Goal: Transaction & Acquisition: Purchase product/service

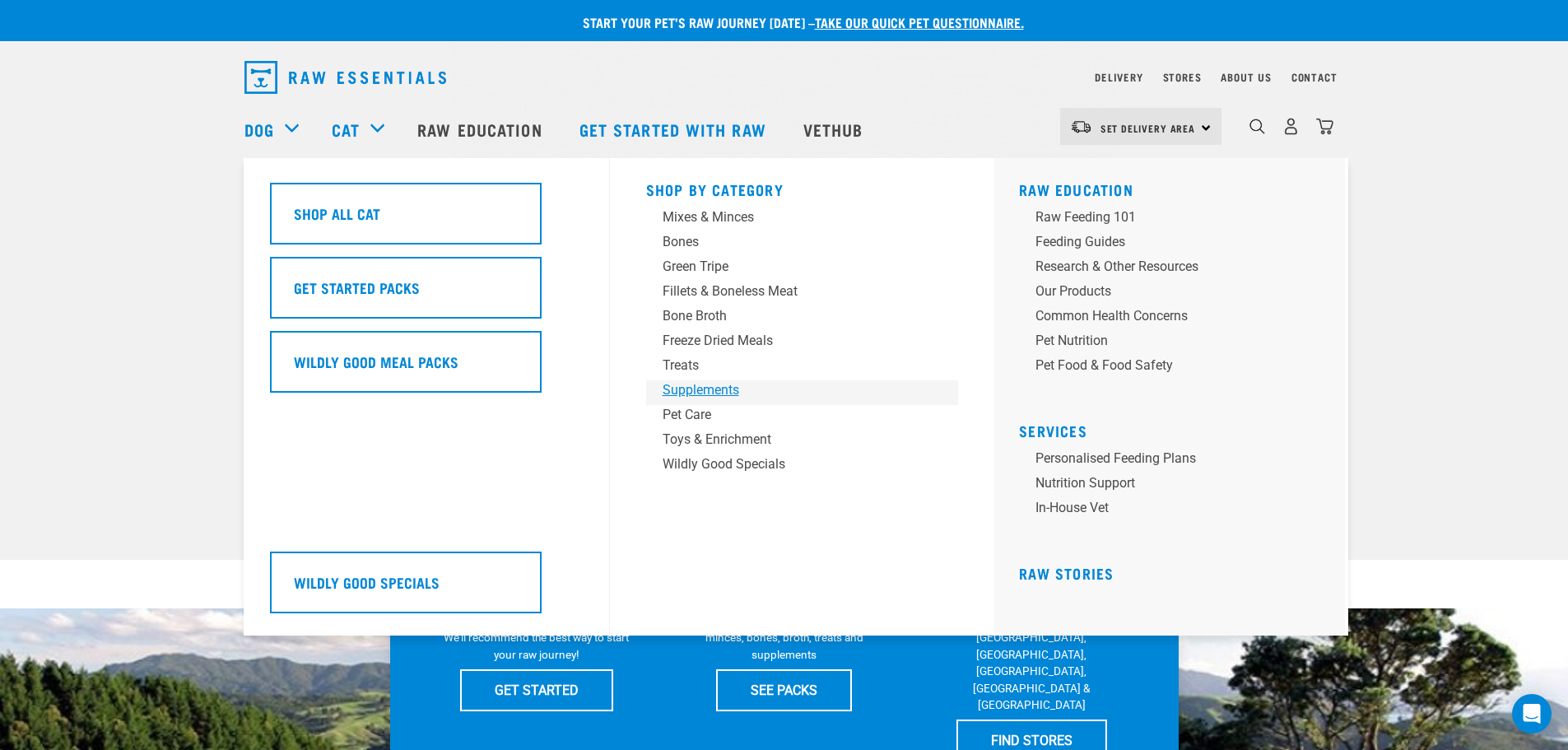
click at [704, 389] on div "Supplements" at bounding box center [791, 389] width 257 height 19
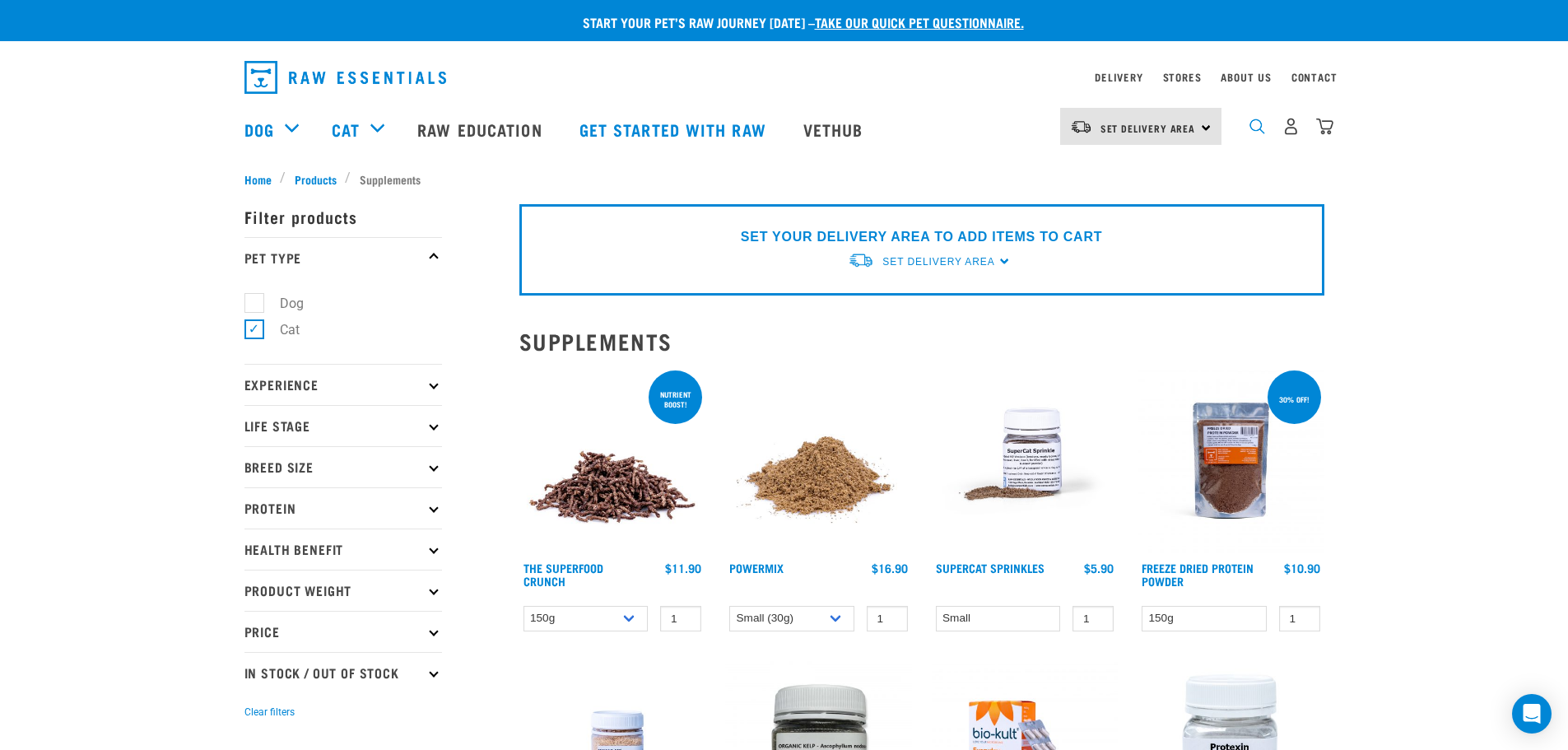
click at [1262, 128] on img "dropdown navigation" at bounding box center [1257, 126] width 16 height 16
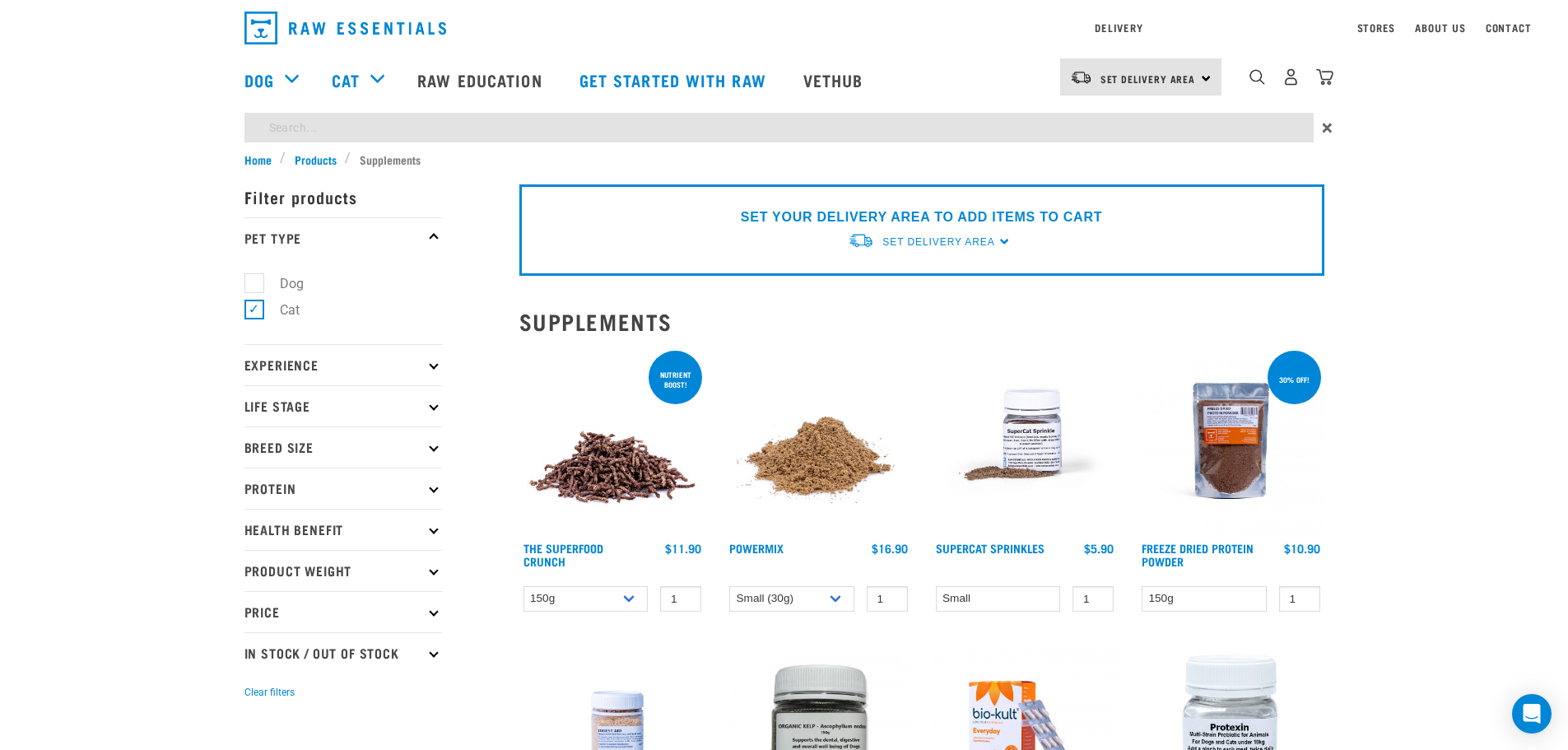
click at [639, 129] on input "search" at bounding box center [779, 128] width 1069 height 30
type input "green liver"
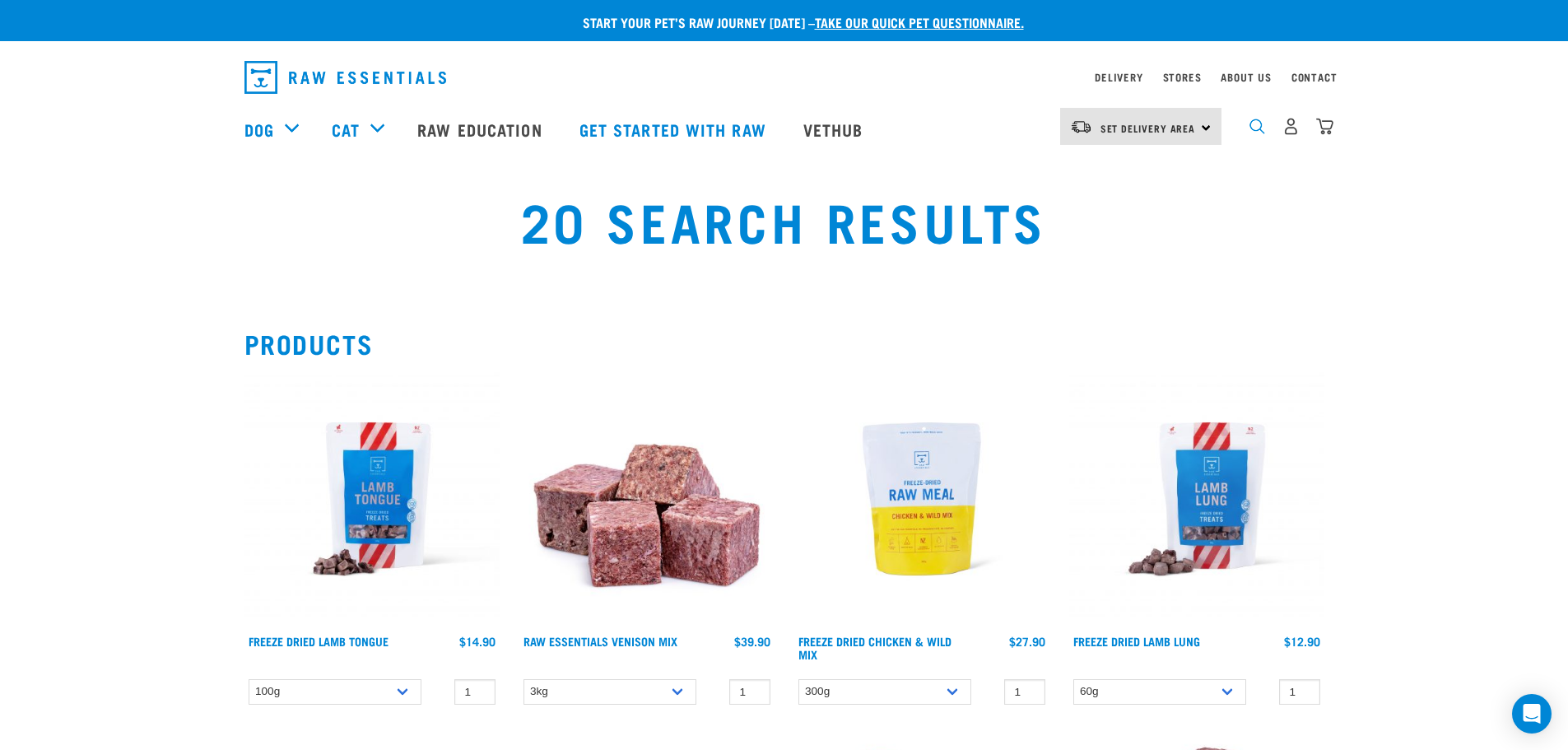
click at [1261, 133] on img "dropdown navigation" at bounding box center [1257, 126] width 16 height 16
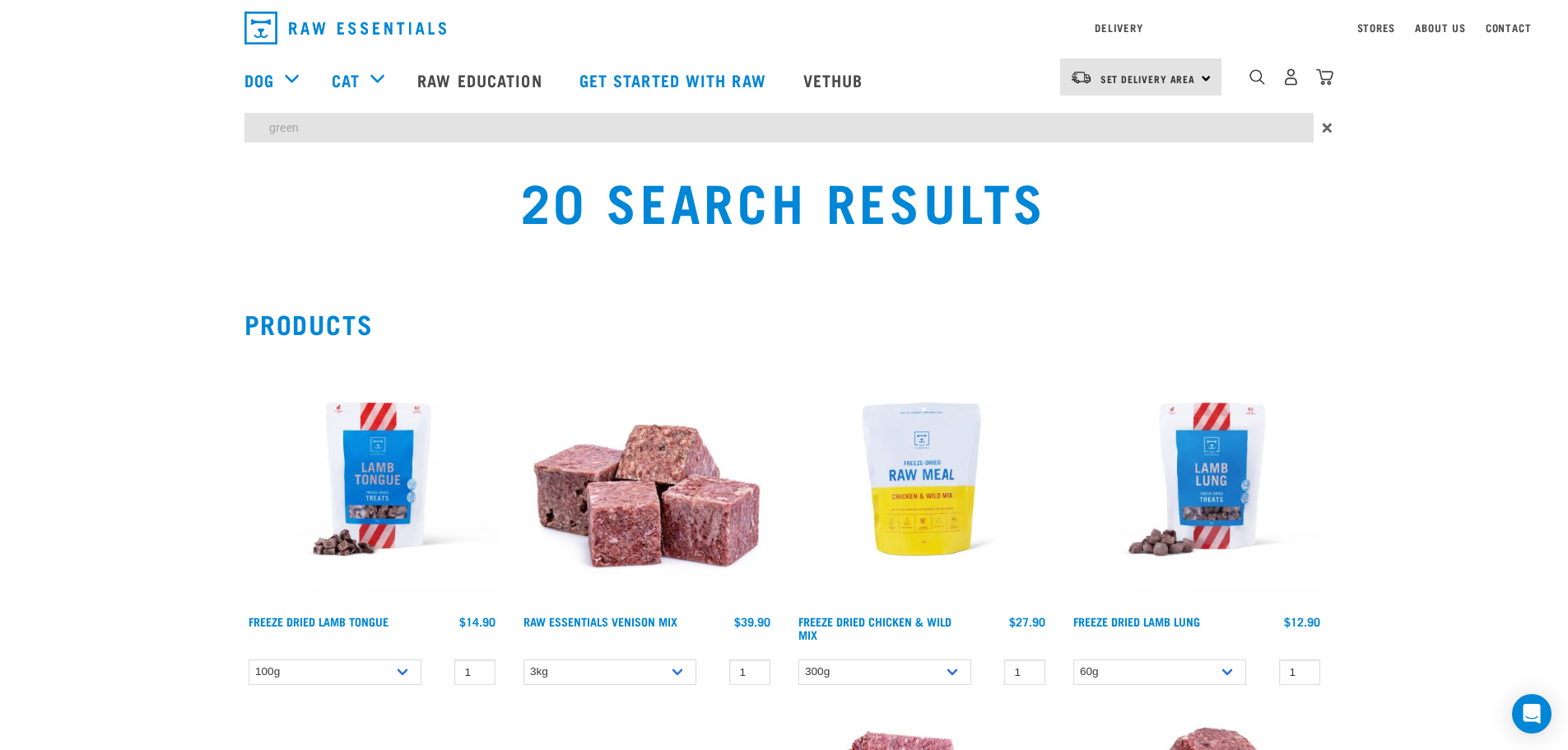
type input "green"
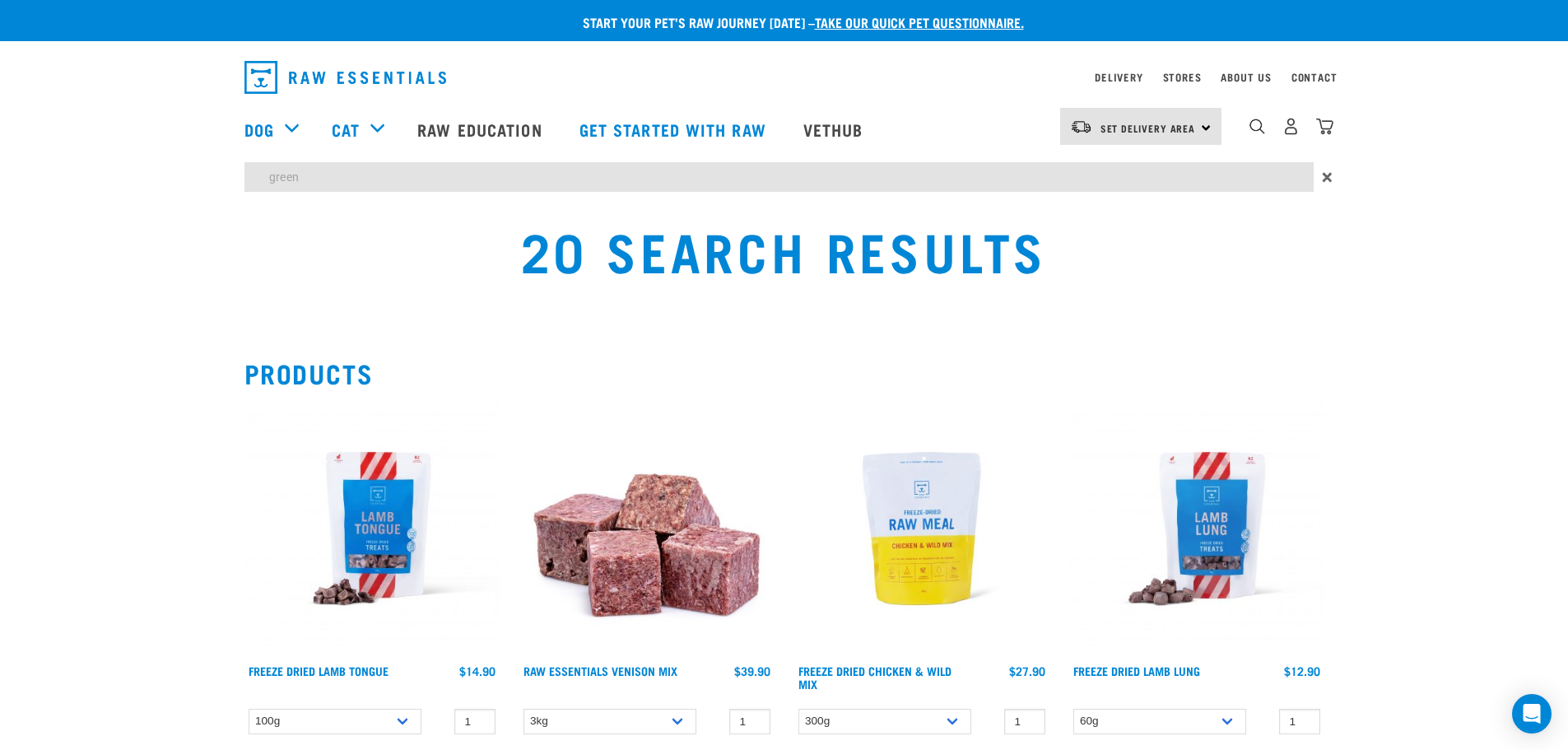
drag, startPoint x: 130, startPoint y: 291, endPoint x: 123, endPoint y: 274, distance: 18.4
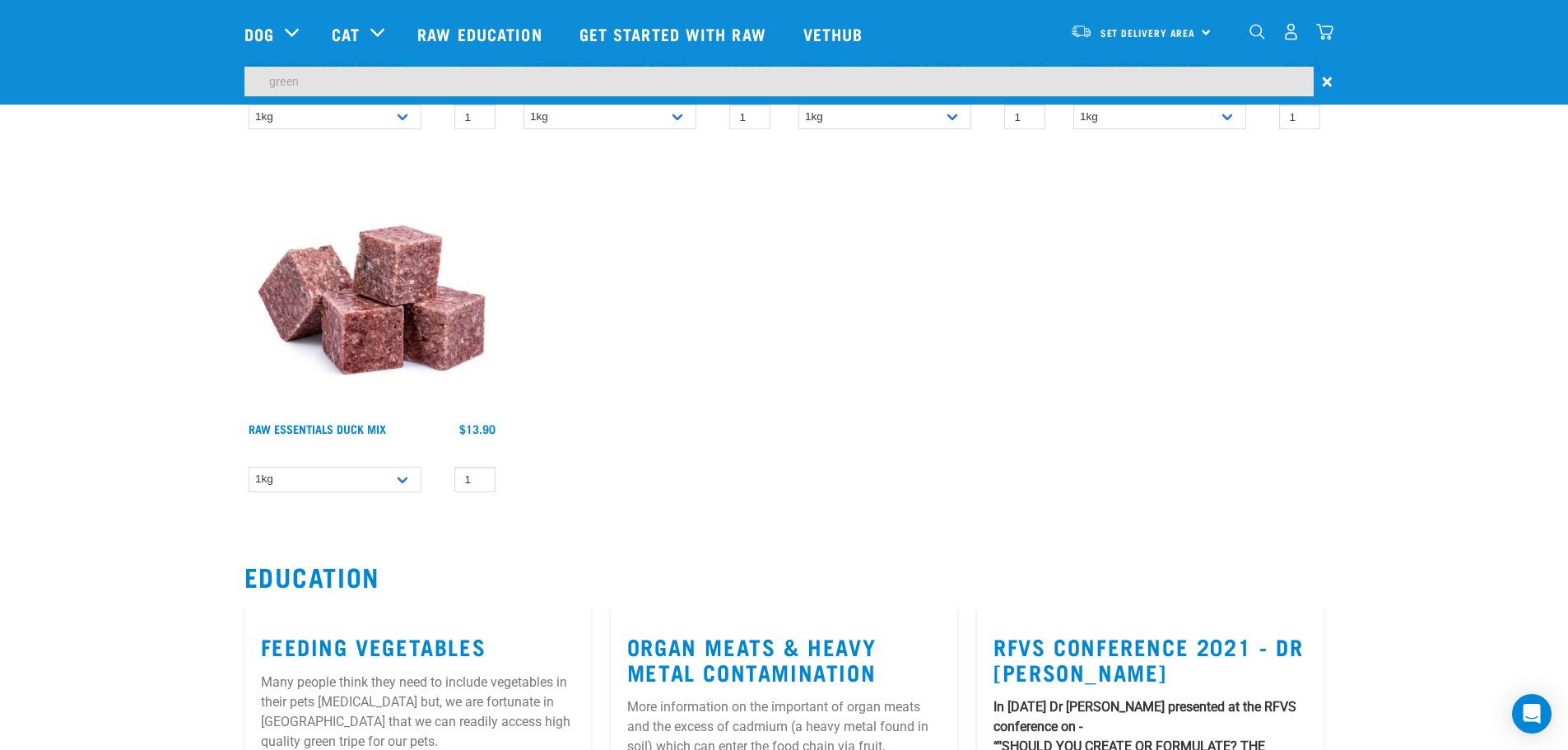
scroll to position [1894, 0]
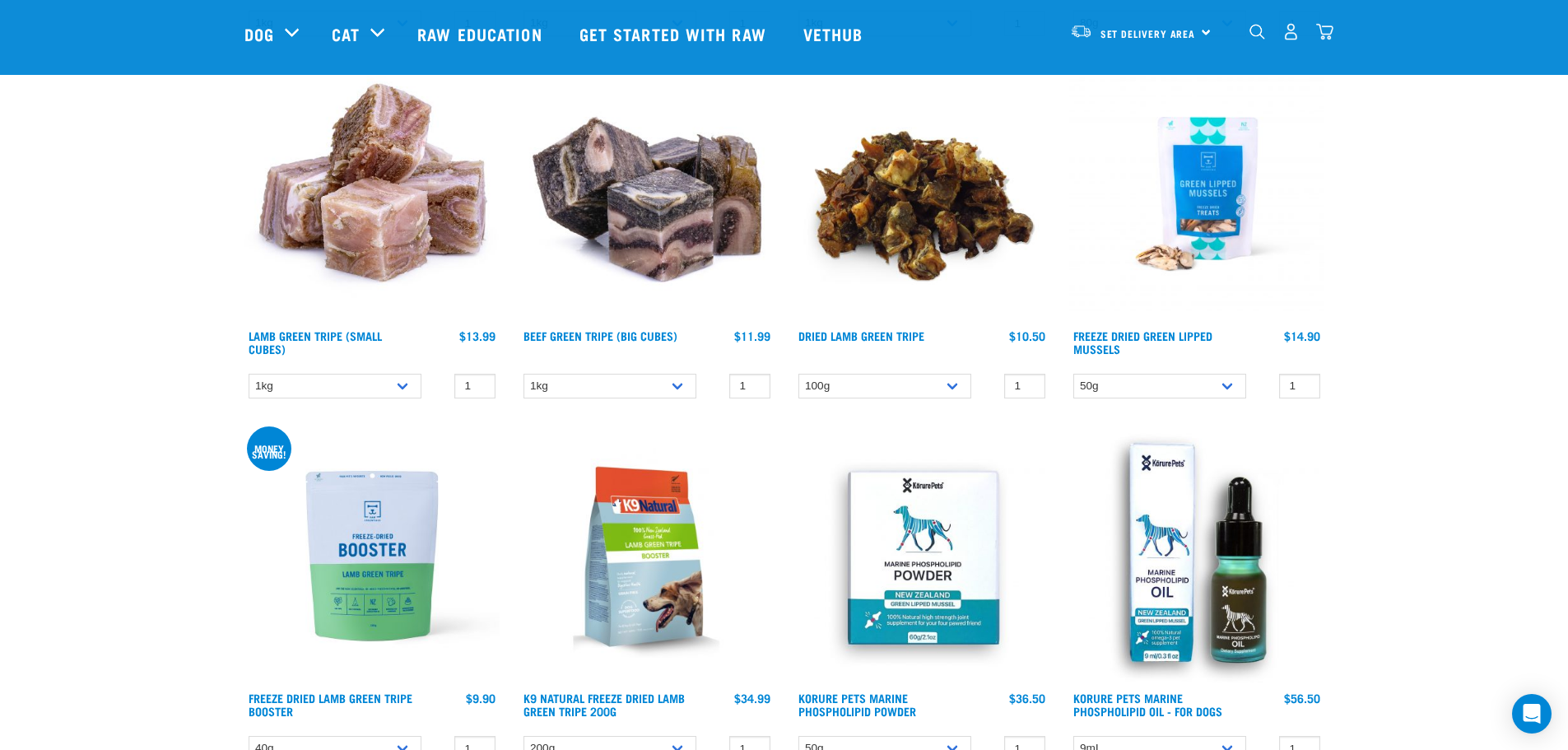
scroll to position [576, 0]
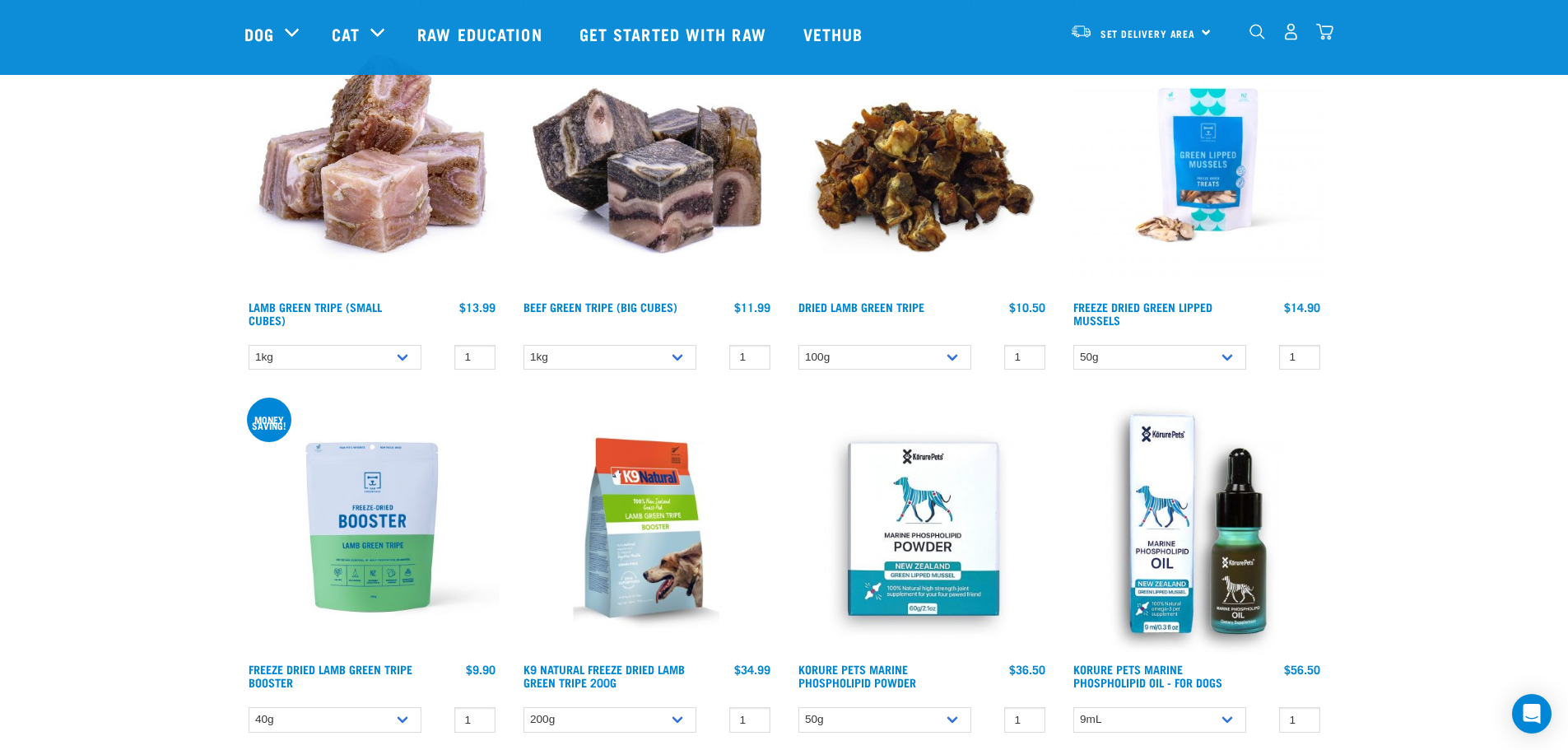
click at [380, 502] on img at bounding box center [372, 527] width 255 height 255
